Goal: Task Accomplishment & Management: Manage account settings

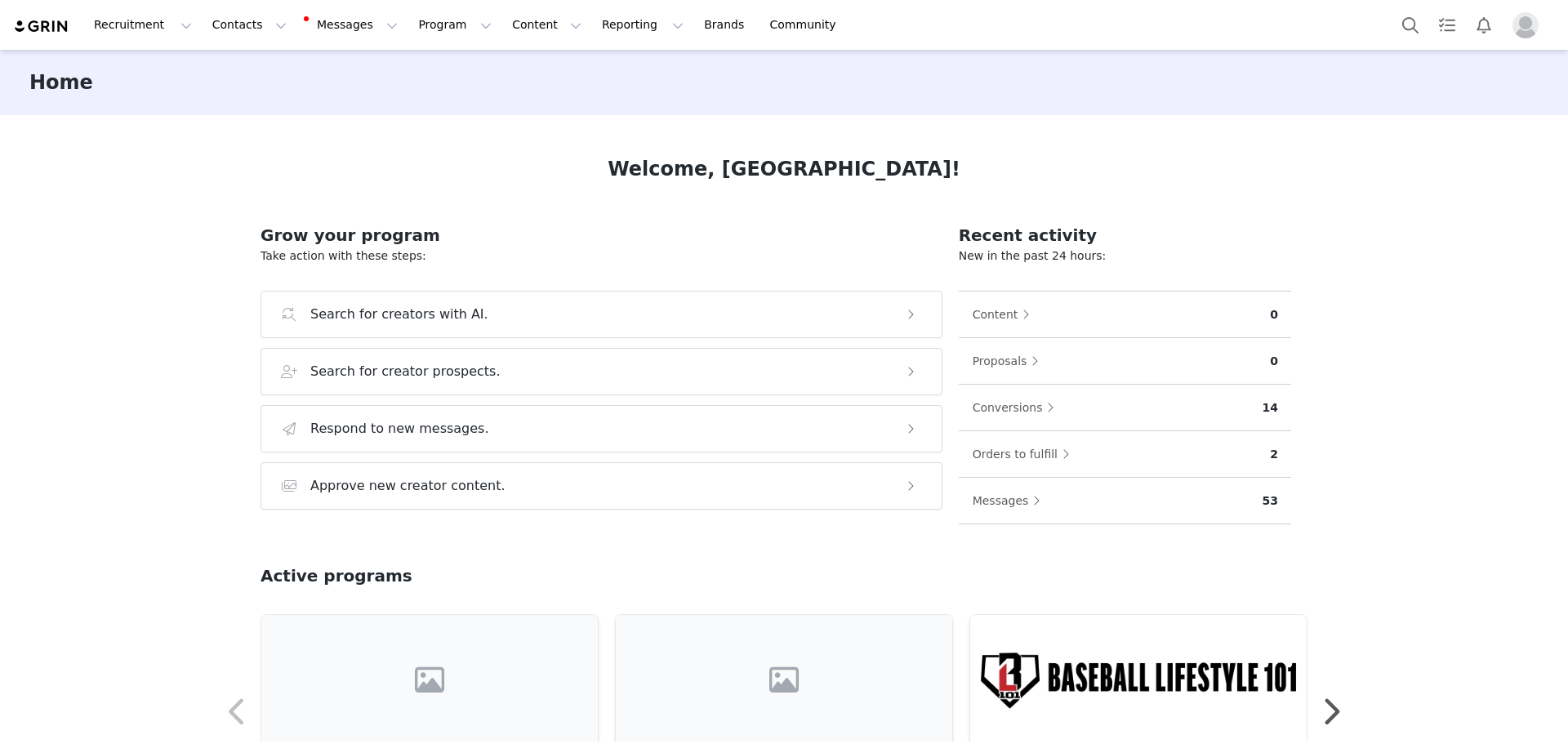
click at [1541, 25] on button "Profile" at bounding box center [1528, 25] width 52 height 26
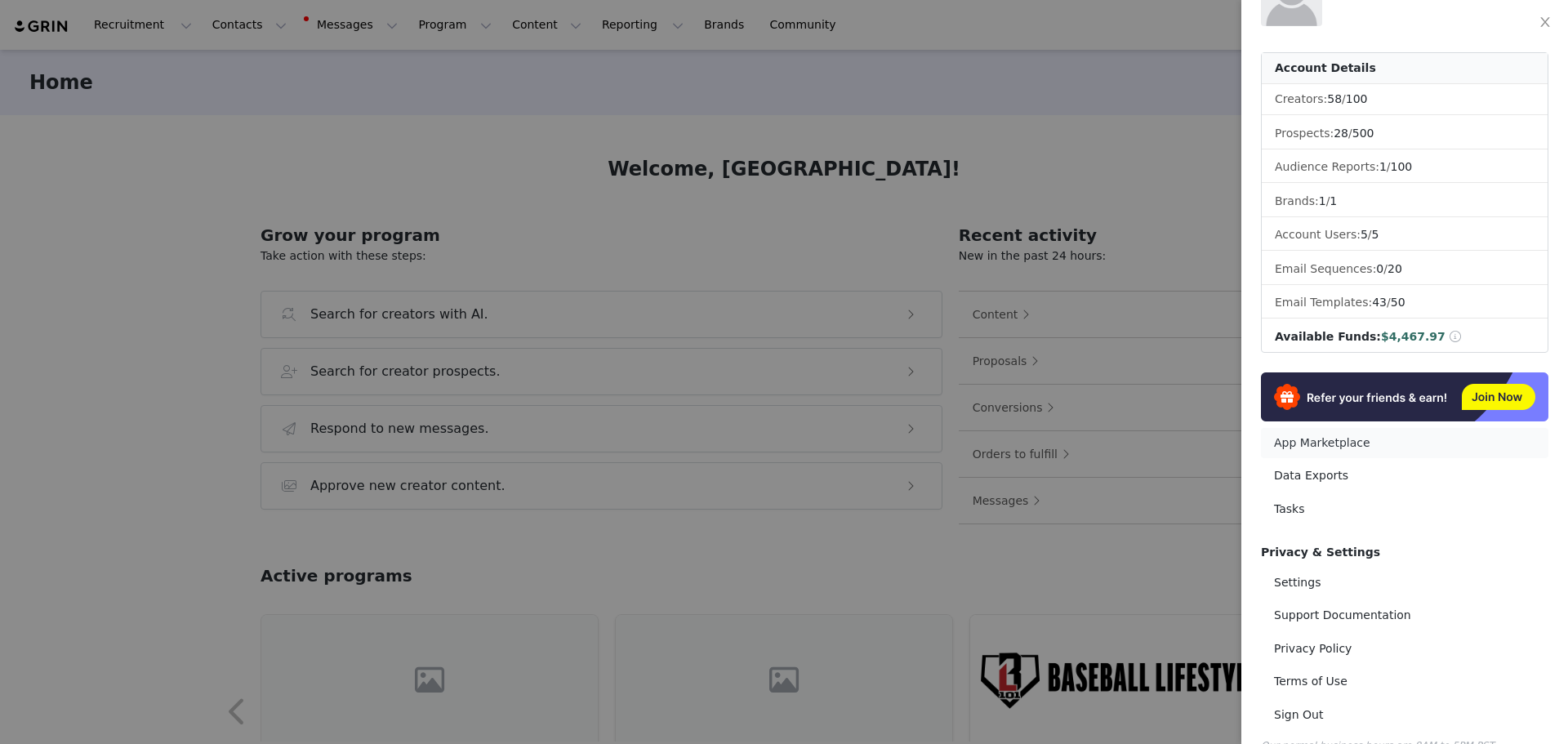
scroll to position [81, 0]
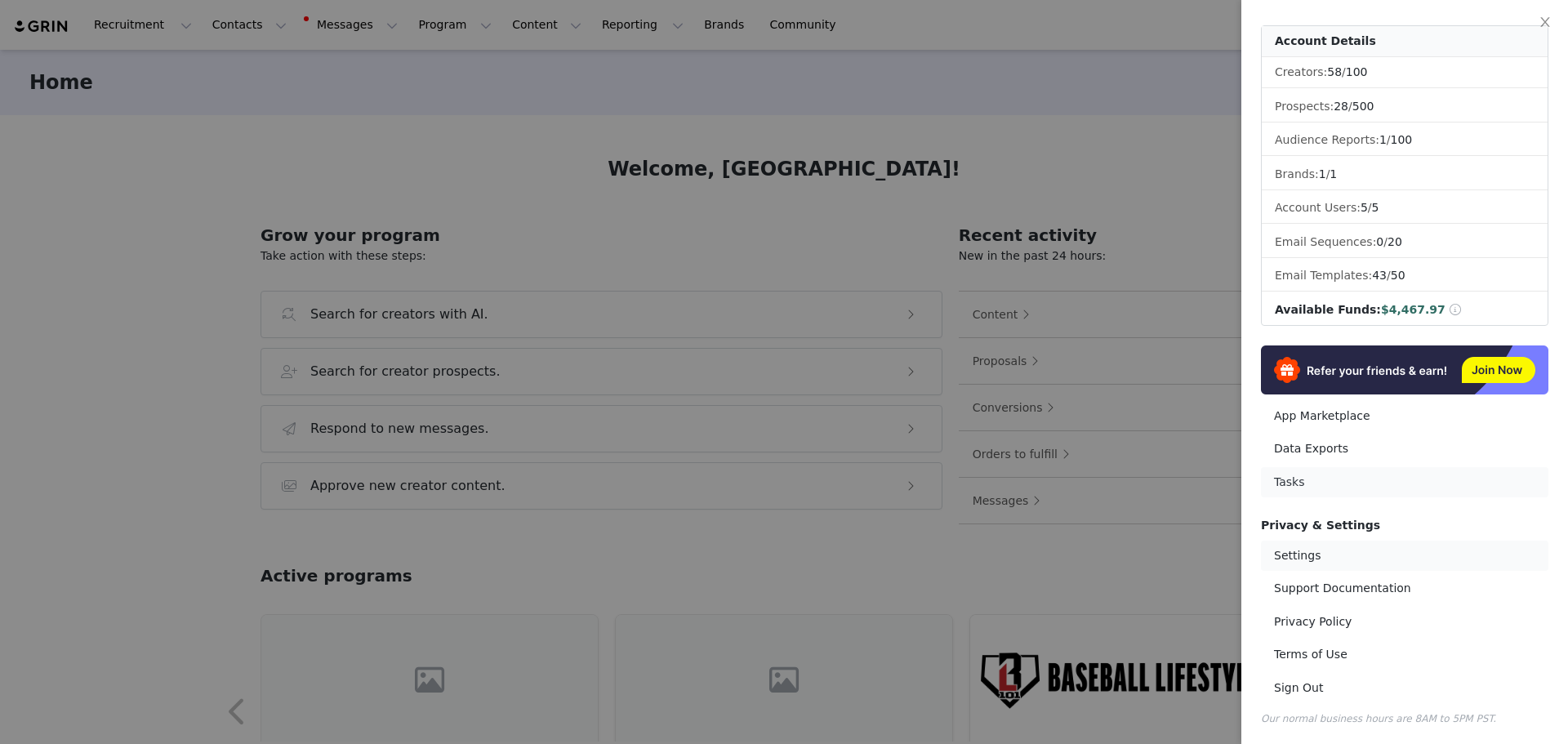
click at [1305, 554] on link "Settings" at bounding box center [1405, 556] width 287 height 31
select select "America/New_York"
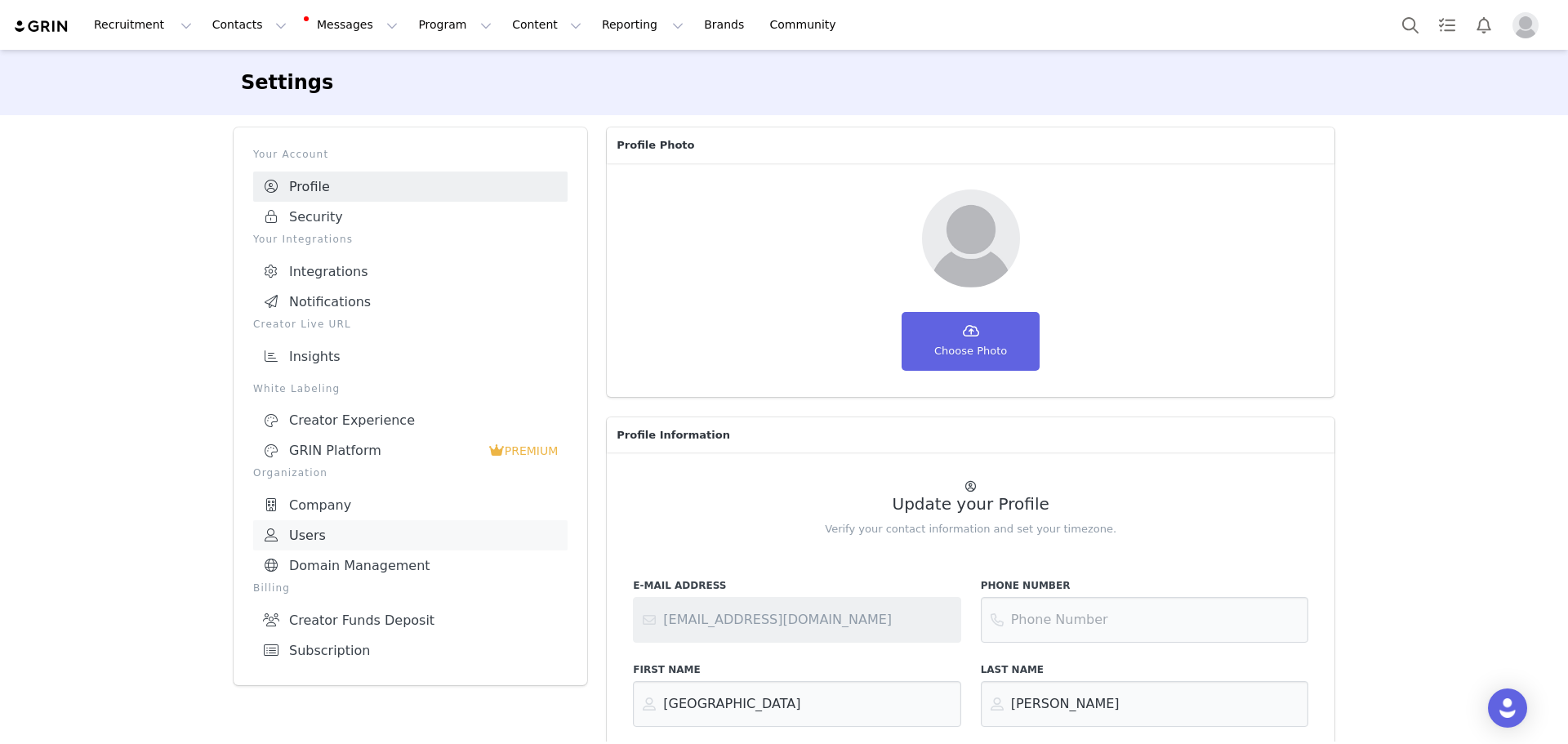
click at [339, 610] on link "Creator Funds Deposit" at bounding box center [410, 620] width 314 height 31
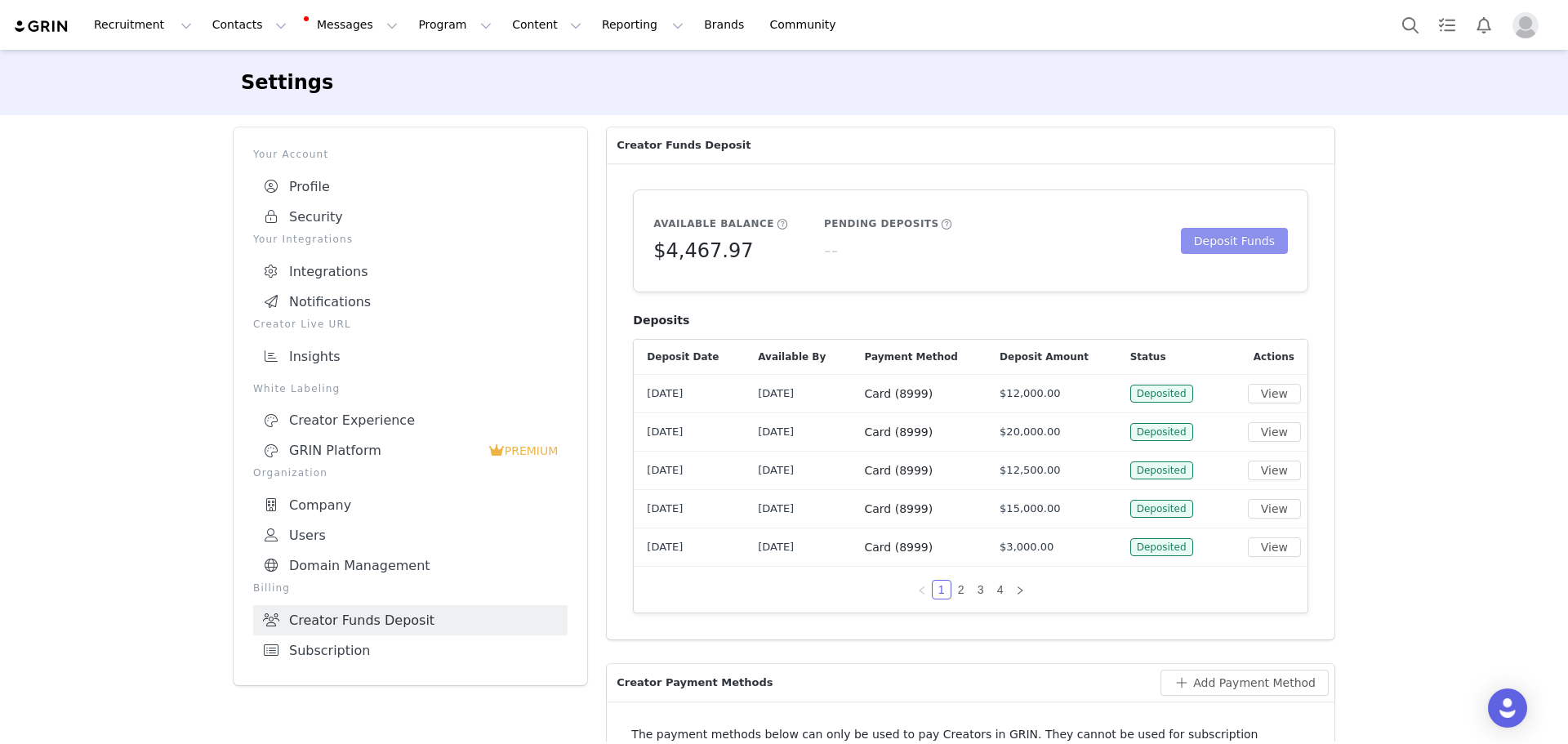
click at [1215, 239] on button "Deposit Funds" at bounding box center [1234, 241] width 107 height 26
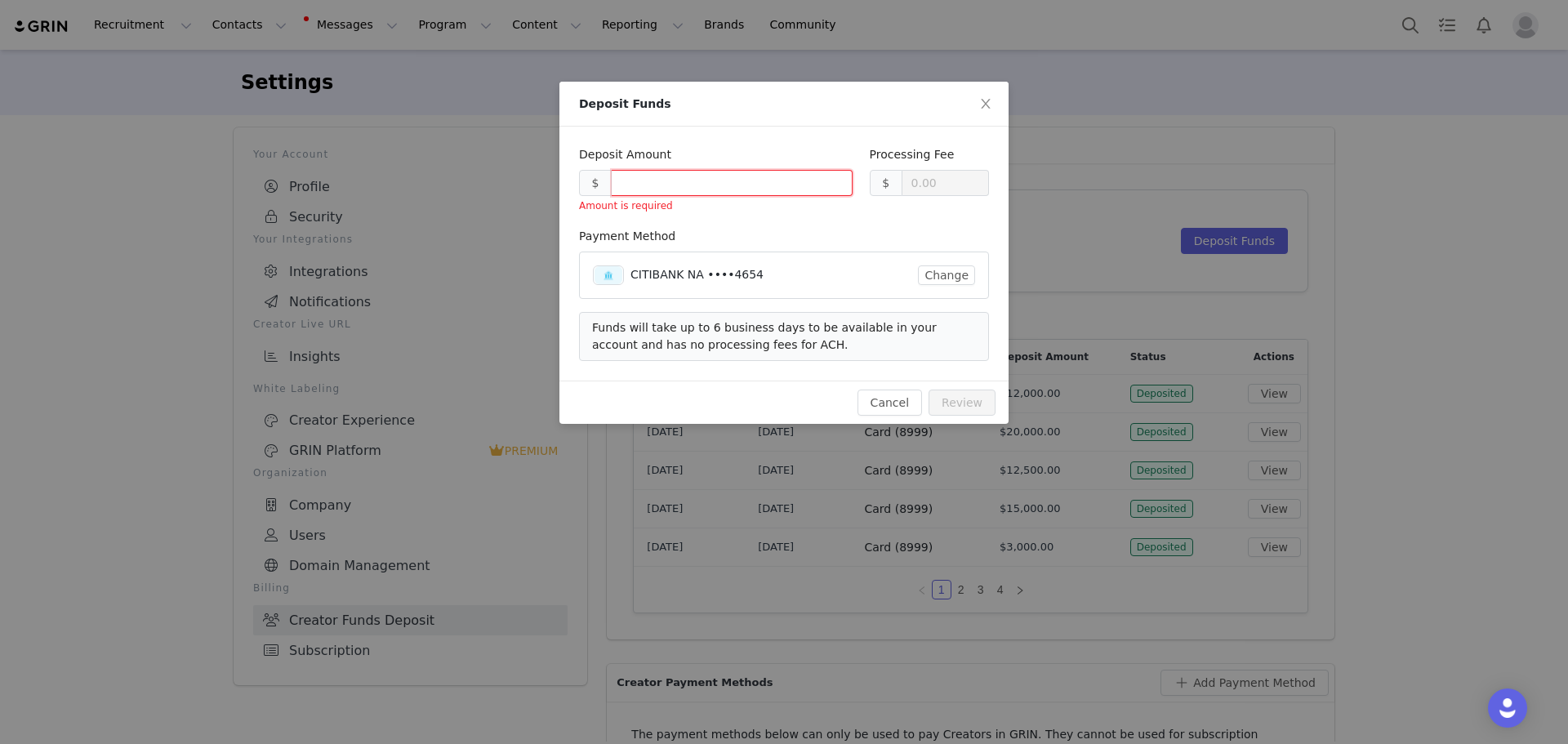
click at [660, 185] on input at bounding box center [732, 182] width 240 height 25
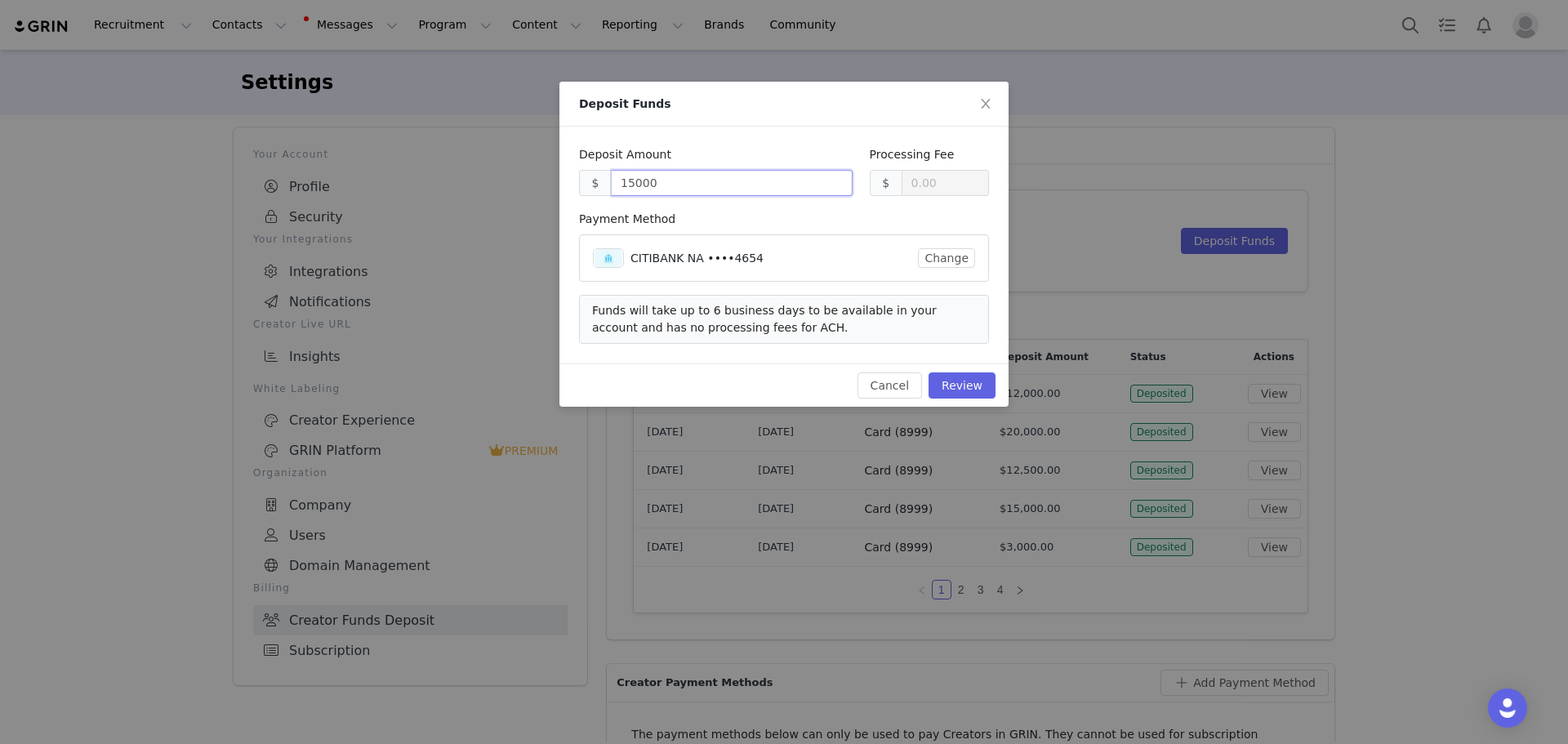
type input "15000.00"
click at [789, 264] on div "CITIBANK NA ••••4654" at bounding box center [772, 258] width 281 height 17
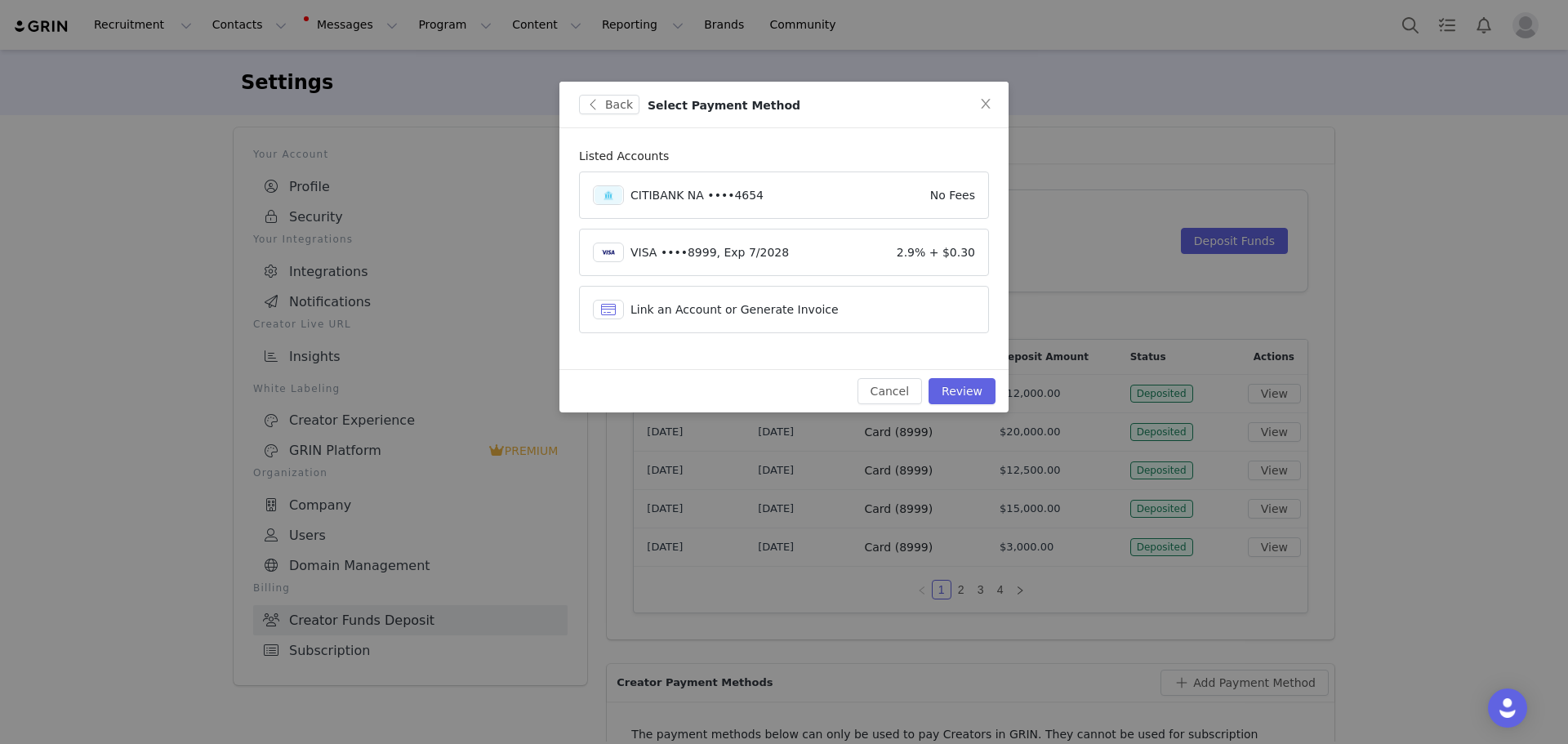
click at [801, 255] on div "VISA ••••8999, Exp 7/2028" at bounding box center [761, 253] width 260 height 17
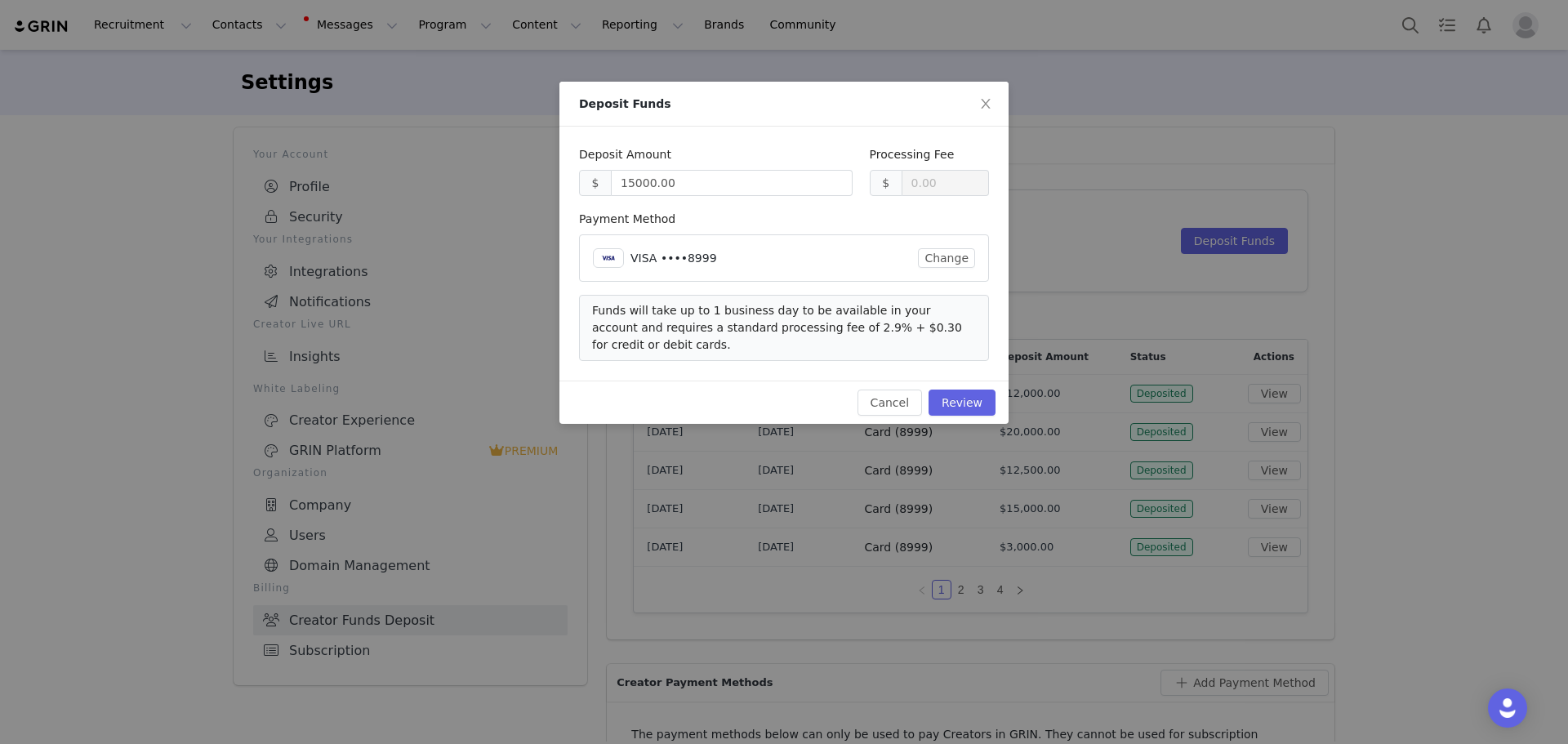
type input "435.30"
click at [953, 389] on button "Review" at bounding box center [963, 402] width 67 height 26
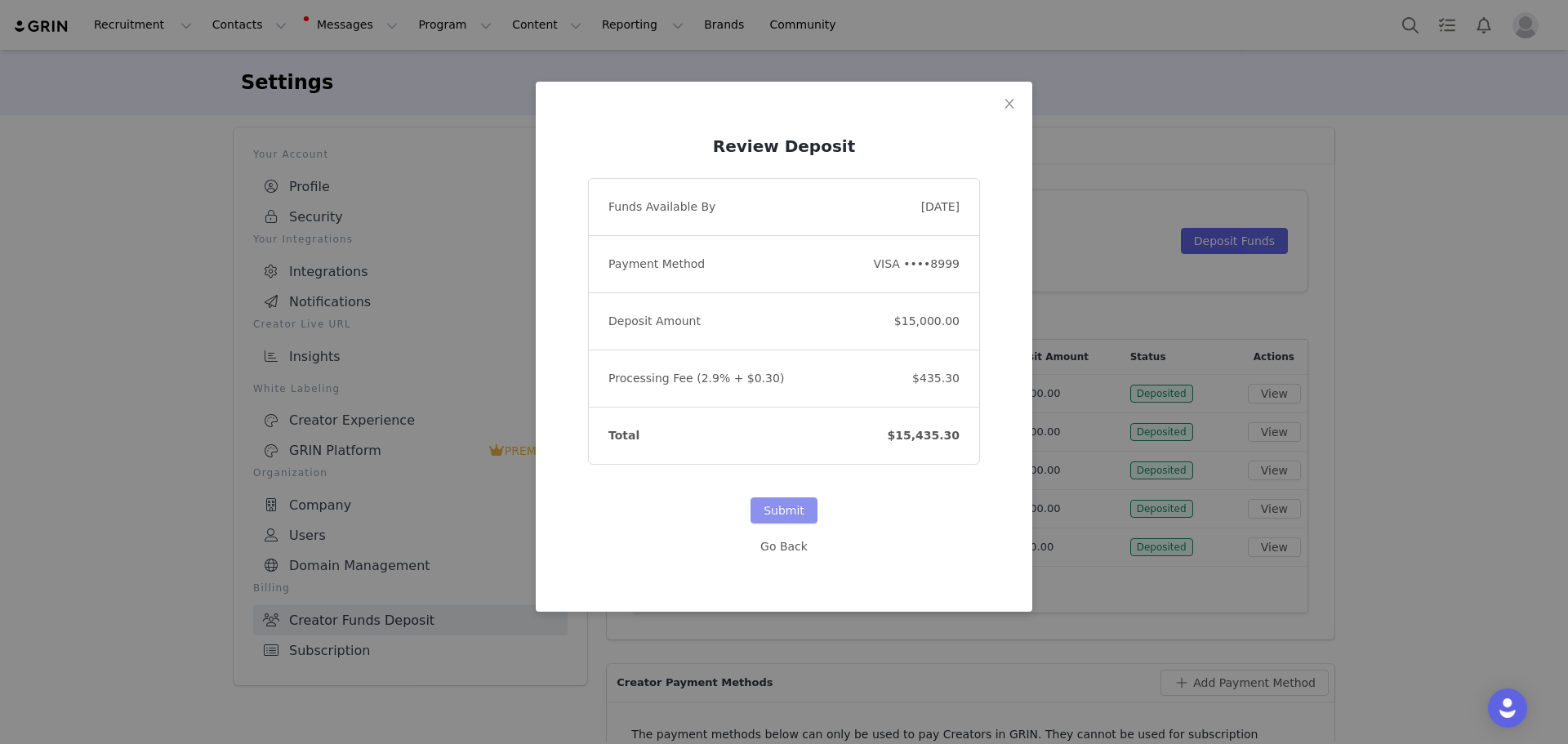
click at [775, 523] on button "Submit" at bounding box center [784, 510] width 67 height 26
